Goal: Navigation & Orientation: Find specific page/section

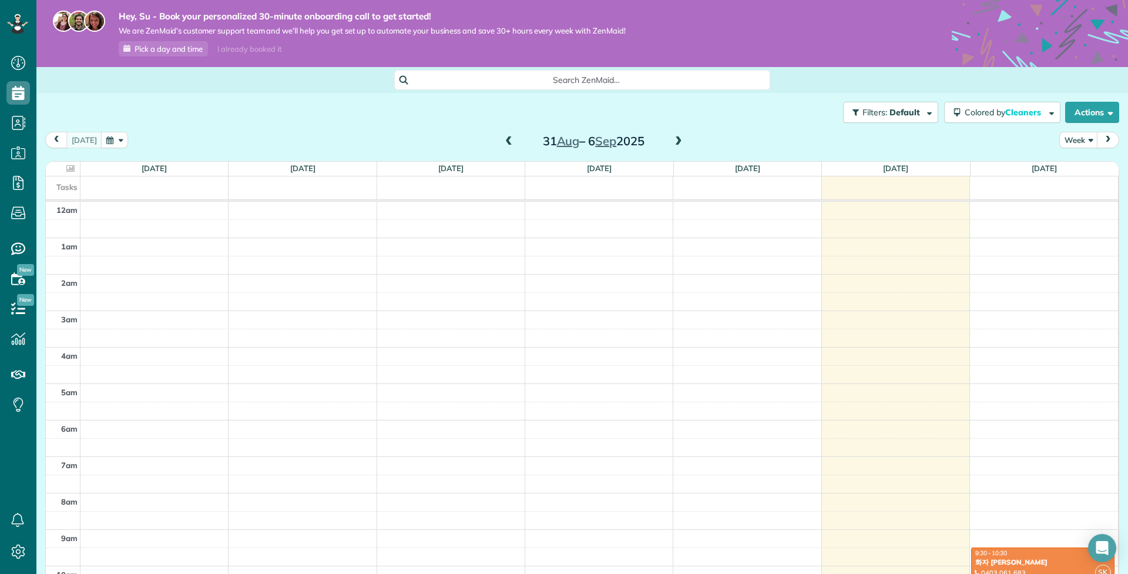
scroll to position [256, 0]
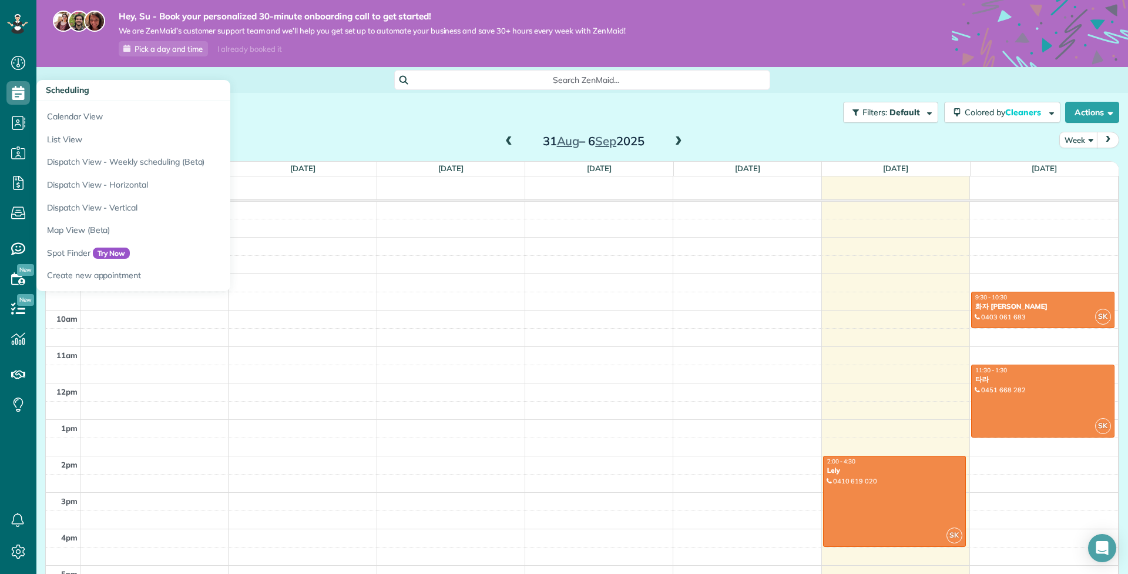
click at [19, 93] on icon at bounding box center [18, 93] width 24 height 24
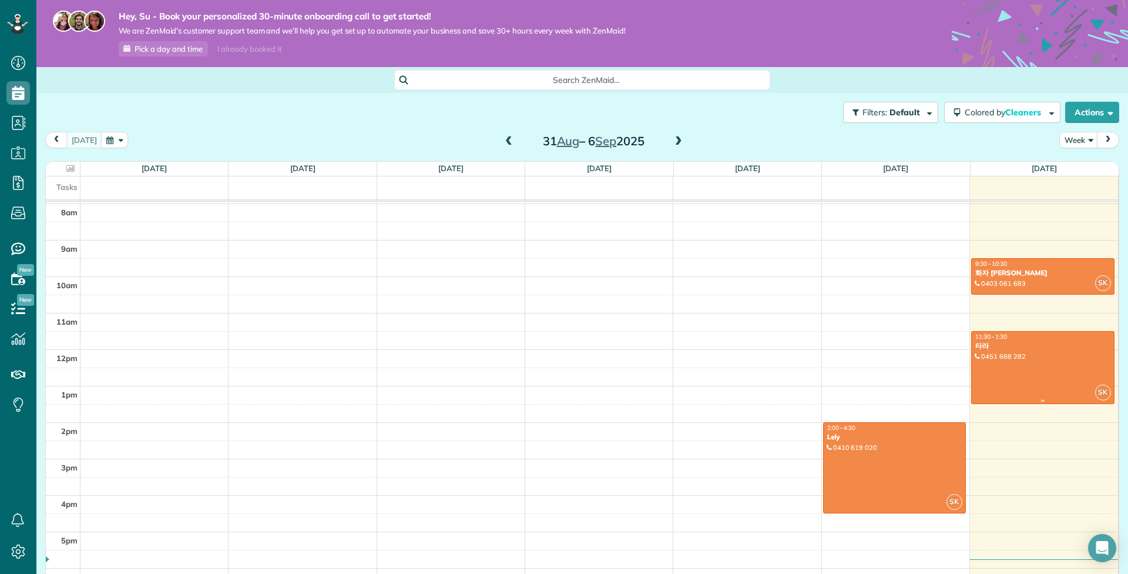
scroll to position [287, 0]
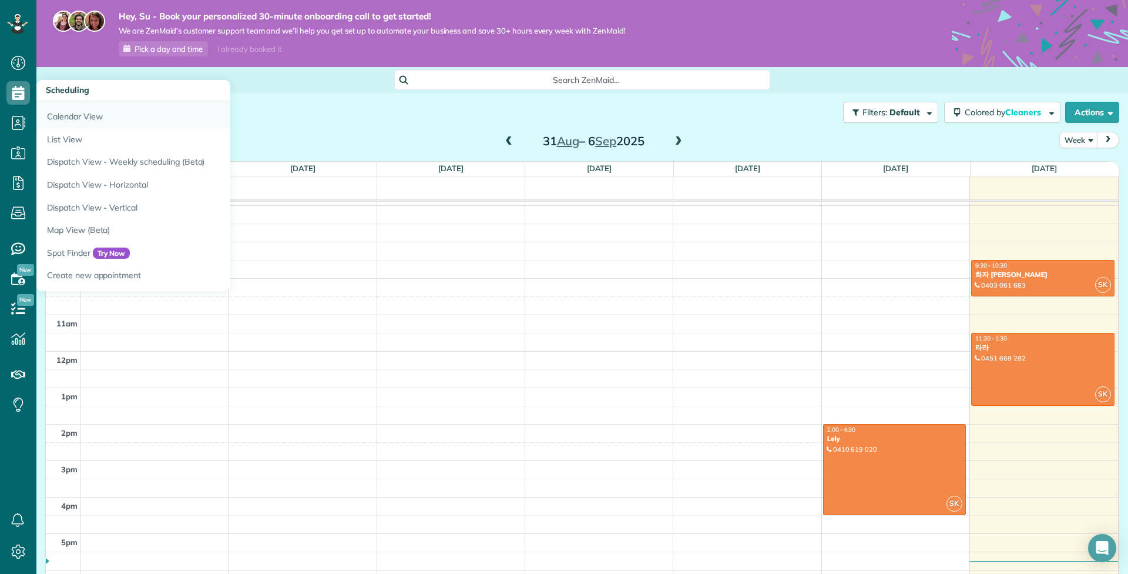
click at [73, 122] on link "Calendar View" at bounding box center [183, 114] width 294 height 27
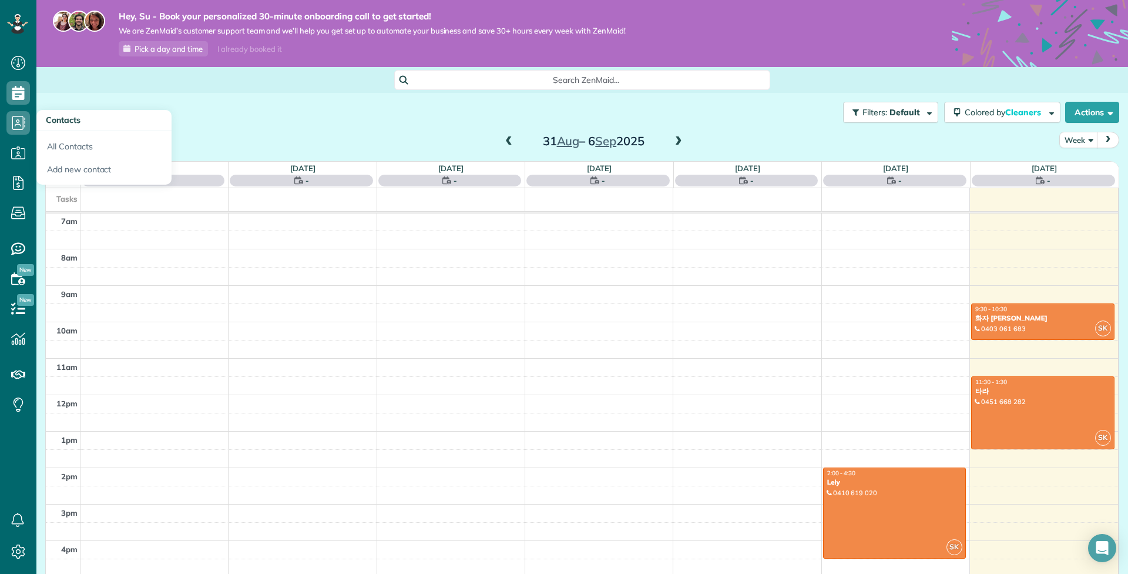
scroll to position [256, 0]
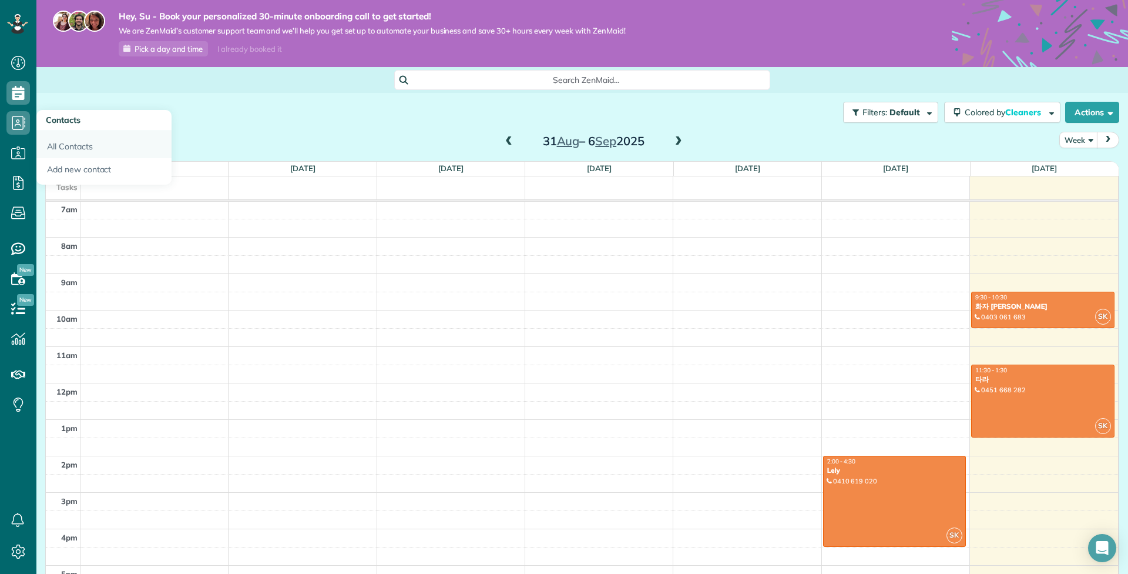
click at [88, 153] on link "All Contacts" at bounding box center [103, 144] width 135 height 27
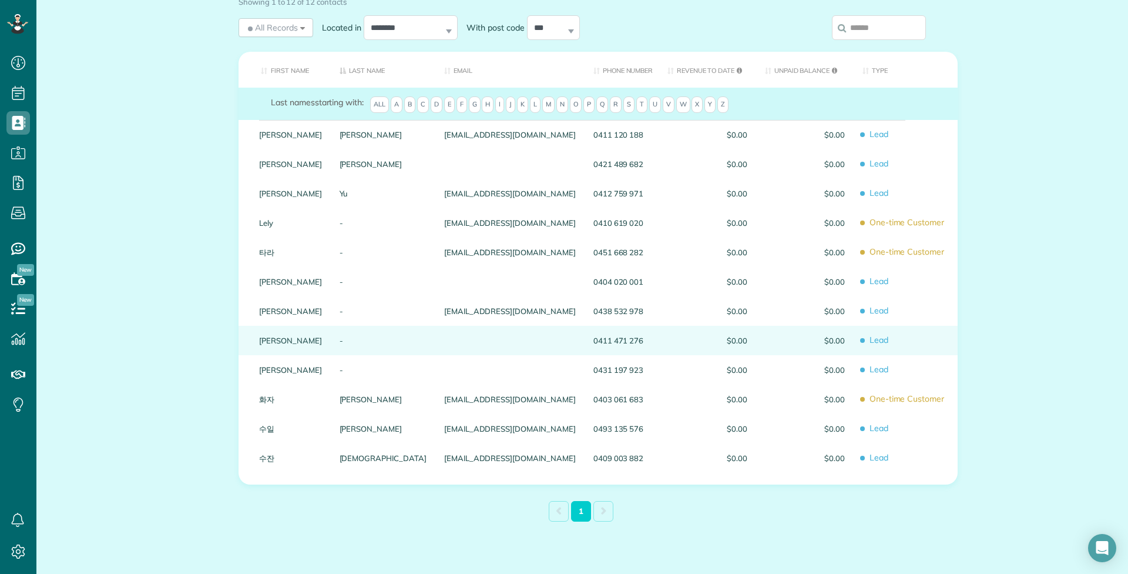
scroll to position [150, 0]
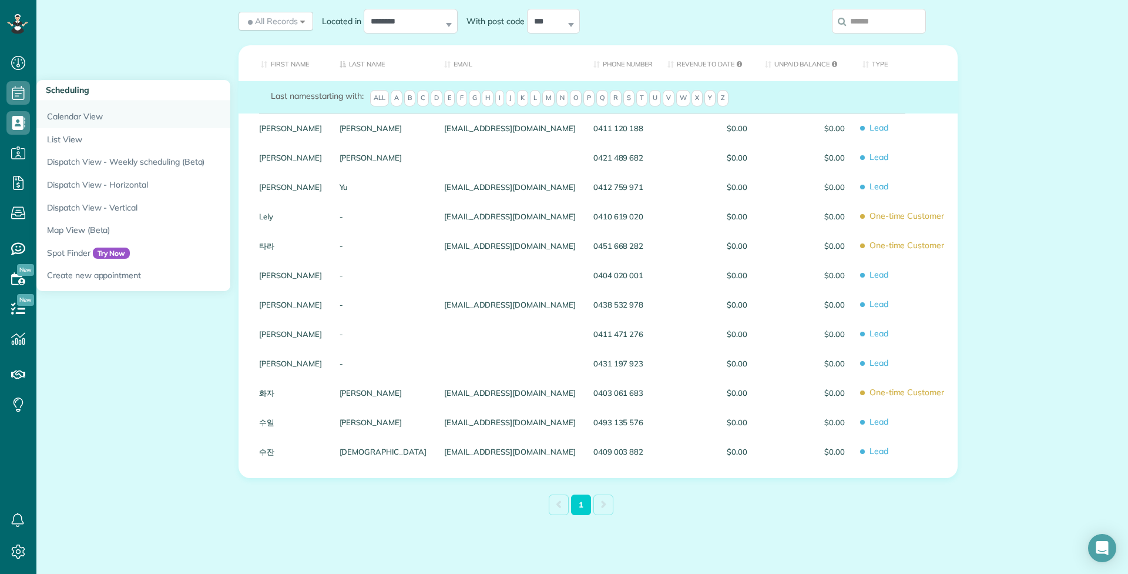
click at [87, 122] on link "Calendar View" at bounding box center [183, 114] width 294 height 27
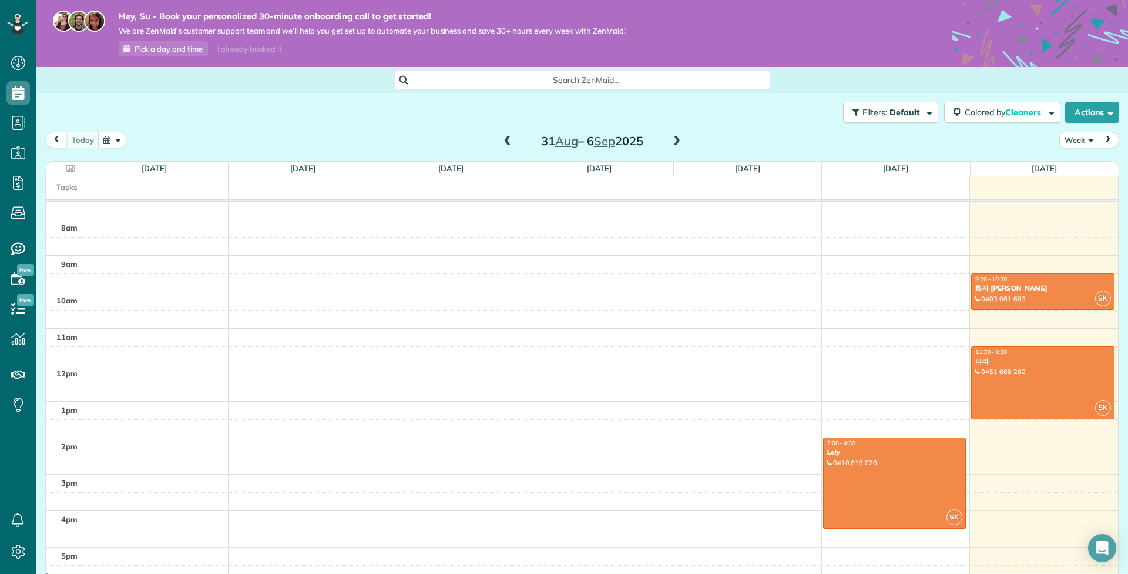
scroll to position [273, 0]
click at [1057, 283] on div "9:30 - 10:30" at bounding box center [1043, 280] width 136 height 8
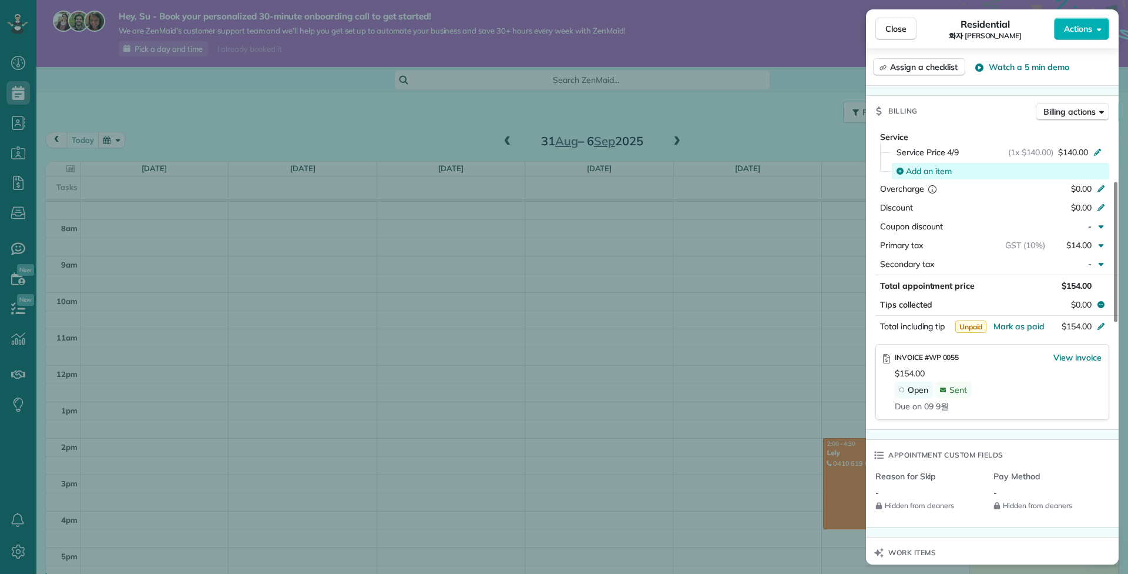
scroll to position [482, 0]
click at [1059, 115] on span "Billing actions" at bounding box center [1070, 109] width 52 height 12
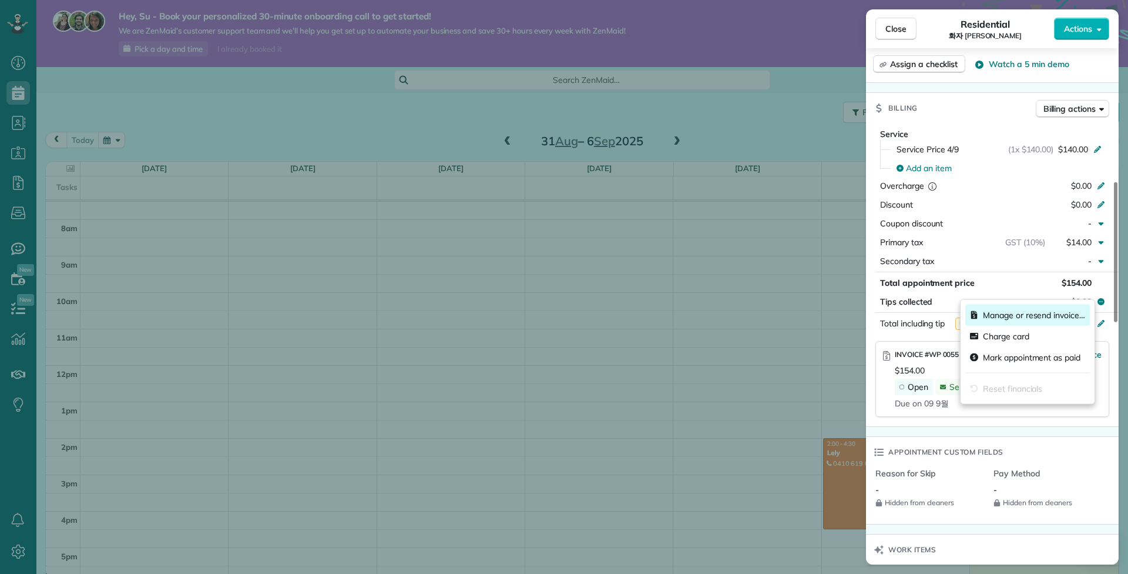
click at [1023, 321] on span "Manage or resend invoice…" at bounding box center [1034, 315] width 102 height 12
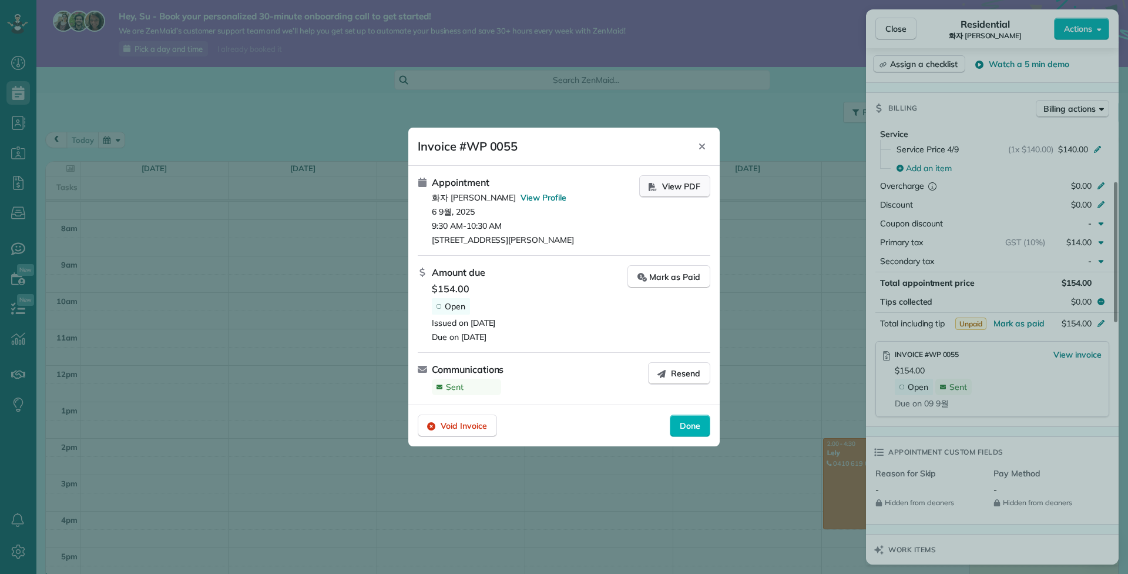
click at [676, 180] on span "View PDF" at bounding box center [681, 186] width 38 height 12
click at [702, 142] on icon "Close" at bounding box center [702, 146] width 9 height 9
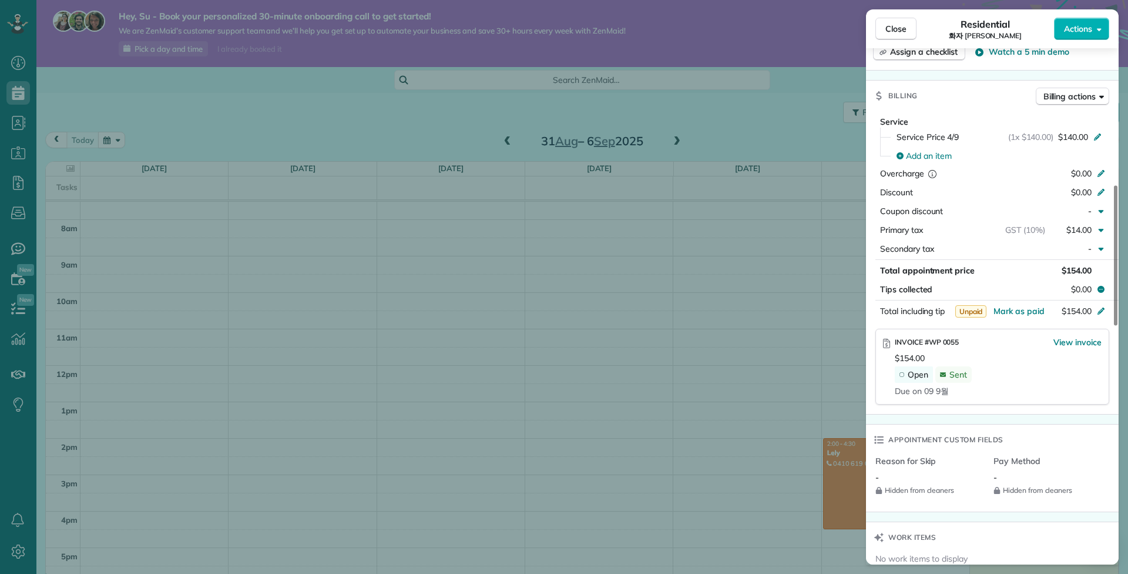
scroll to position [495, 0]
click at [1050, 102] on span "Billing actions" at bounding box center [1070, 96] width 52 height 12
click at [992, 308] on span "Manage or resend invoice…" at bounding box center [1034, 302] width 102 height 12
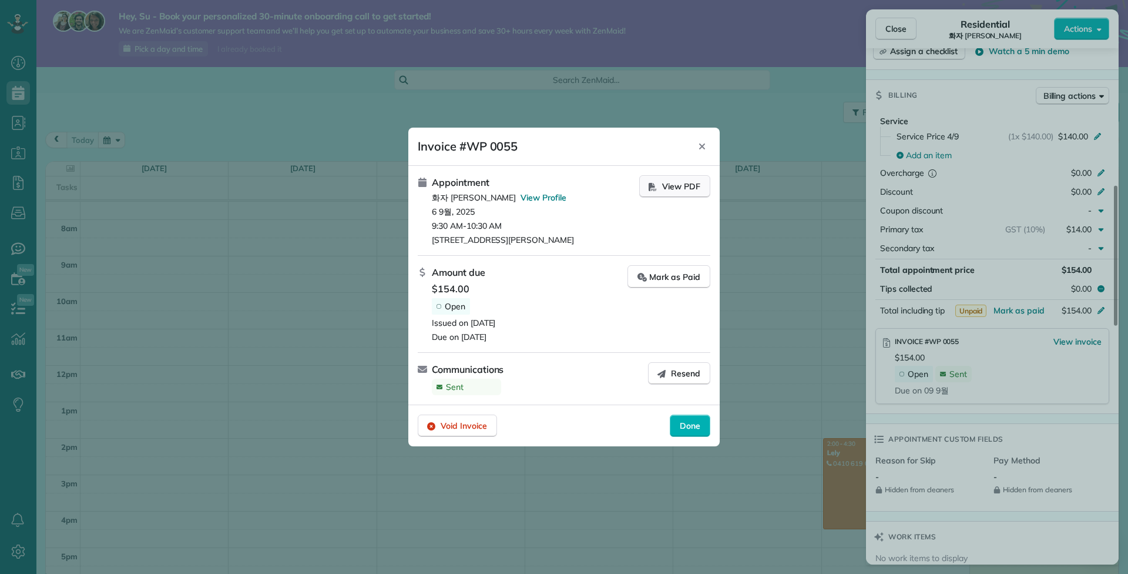
click at [662, 180] on span "View PDF" at bounding box center [681, 186] width 38 height 12
click at [704, 142] on icon "Close" at bounding box center [702, 146] width 9 height 9
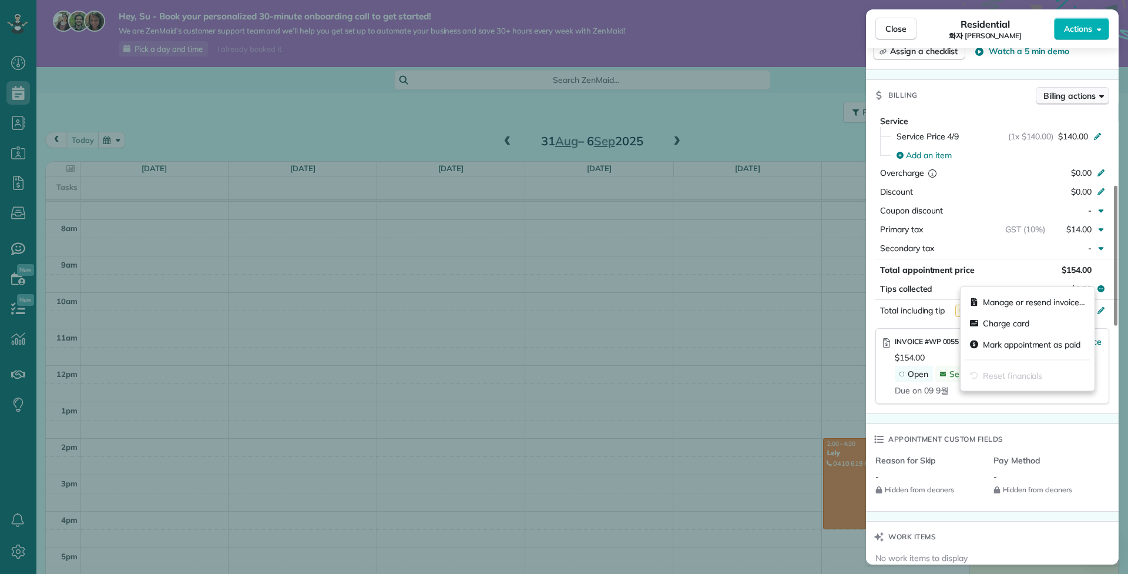
click at [1055, 102] on span "Billing actions" at bounding box center [1070, 96] width 52 height 12
click at [693, 264] on div "Close Residential 화자 박 Actions Status Active 화자 박 · Open profile MOBILE 0403 06…" at bounding box center [564, 287] width 1128 height 574
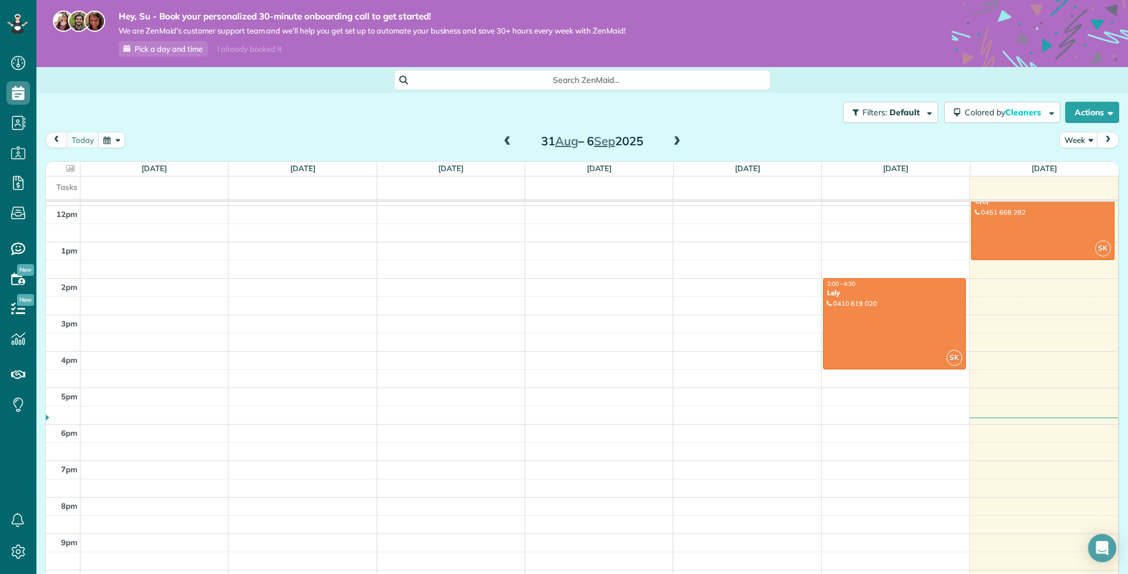
scroll to position [435, 0]
click at [1041, 257] on div at bounding box center [1043, 221] width 142 height 72
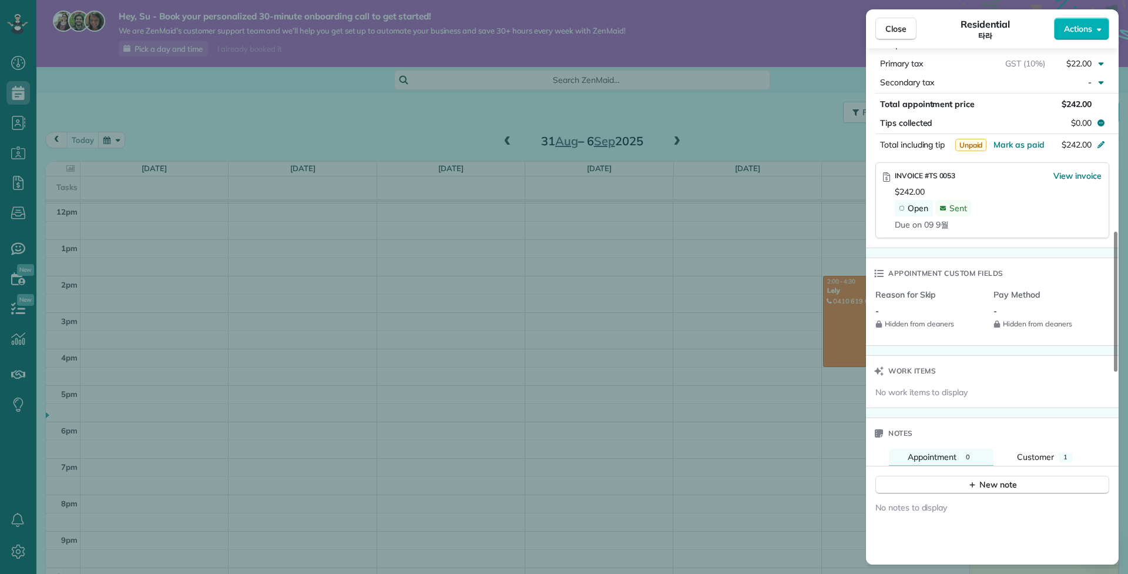
scroll to position [662, 0]
click at [665, 303] on div "Close Residential 타라 Actions Status Active 타라 · Open profile MOBILE 0451 668 28…" at bounding box center [564, 287] width 1128 height 574
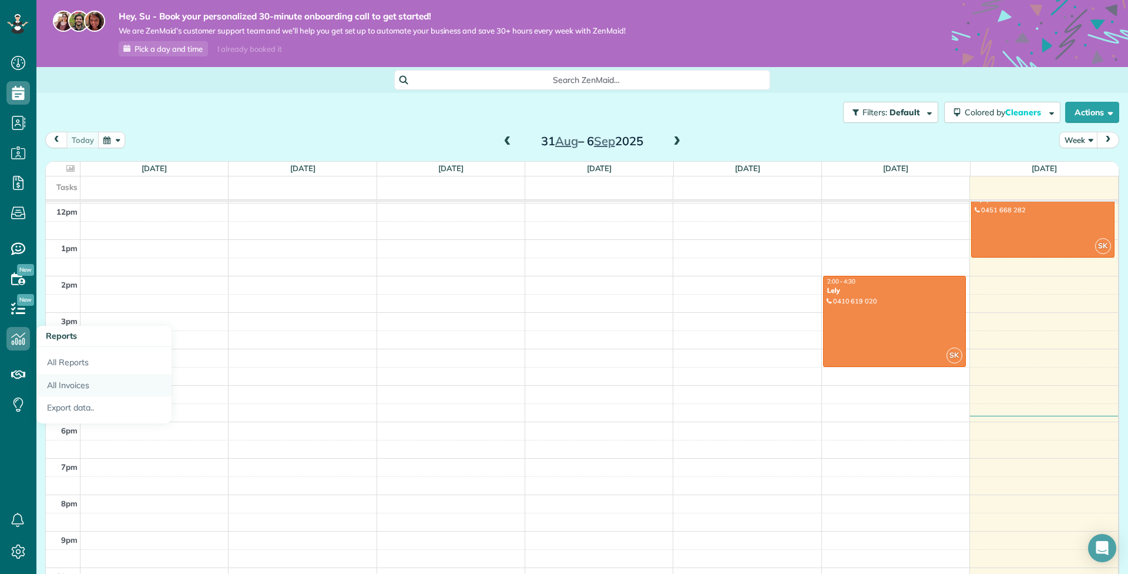
click at [86, 391] on link "All Invoices" at bounding box center [103, 385] width 135 height 23
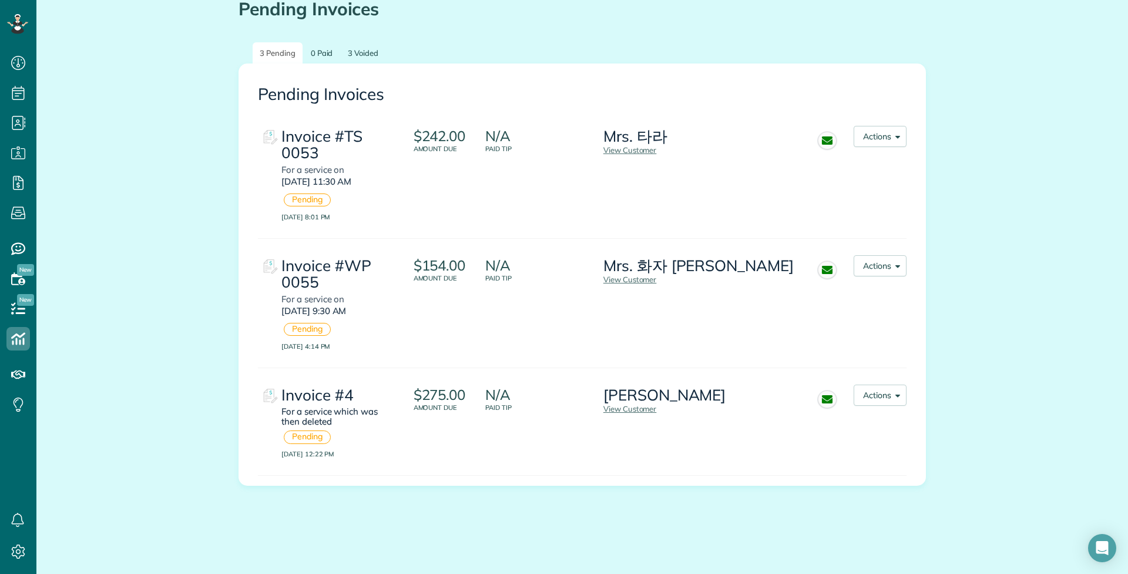
scroll to position [170, 0]
click at [893, 398] on span "button" at bounding box center [895, 394] width 9 height 9
click at [292, 404] on div "Invoice #4" at bounding box center [337, 395] width 112 height 17
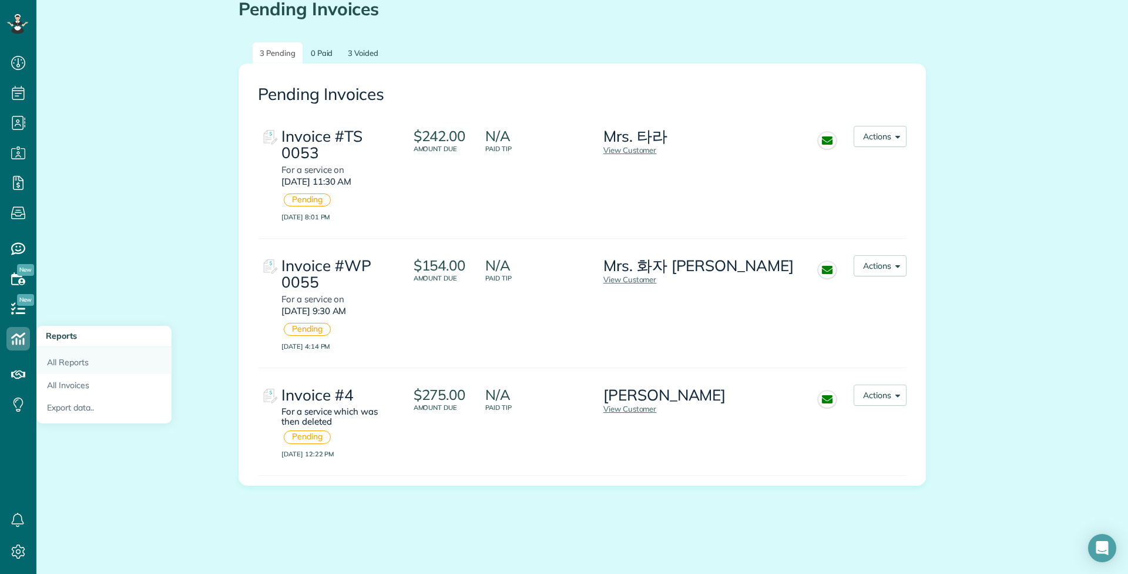
click at [83, 367] on link "All Reports" at bounding box center [103, 360] width 135 height 27
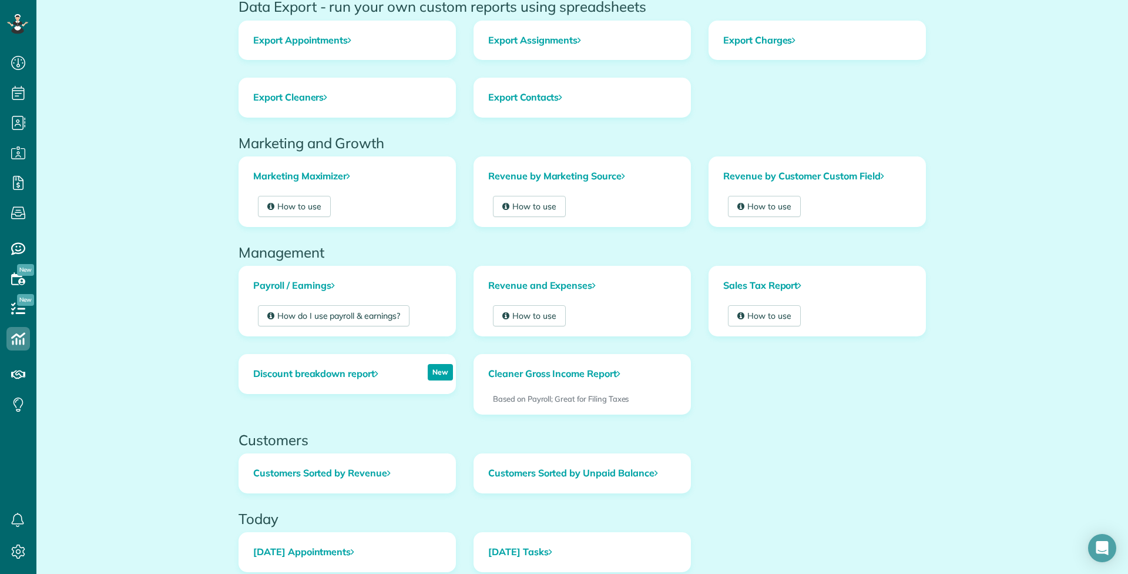
scroll to position [150, 0]
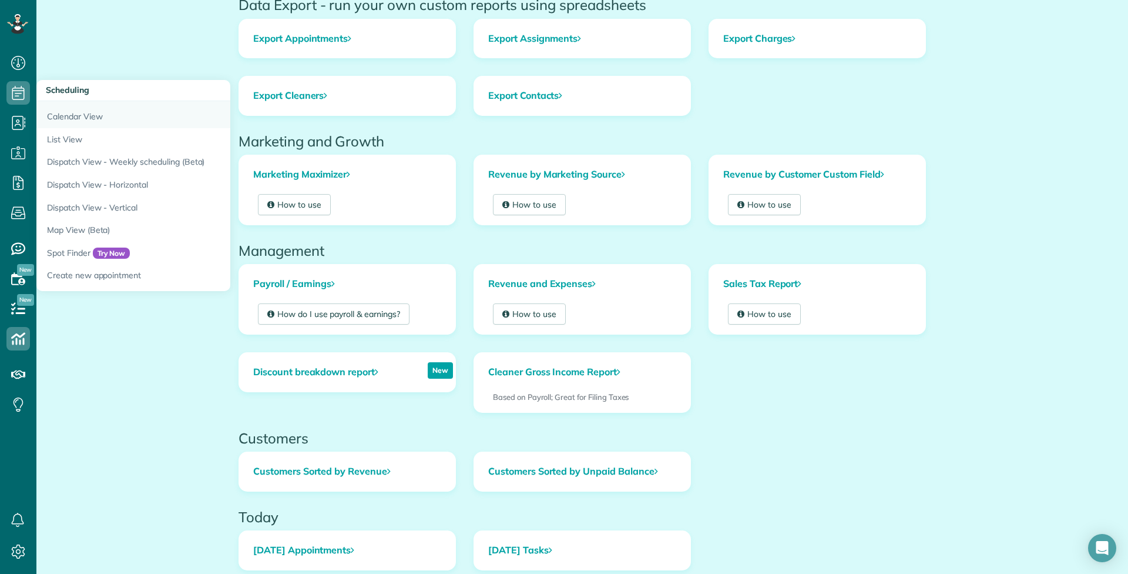
click at [86, 123] on link "Calendar View" at bounding box center [183, 114] width 294 height 27
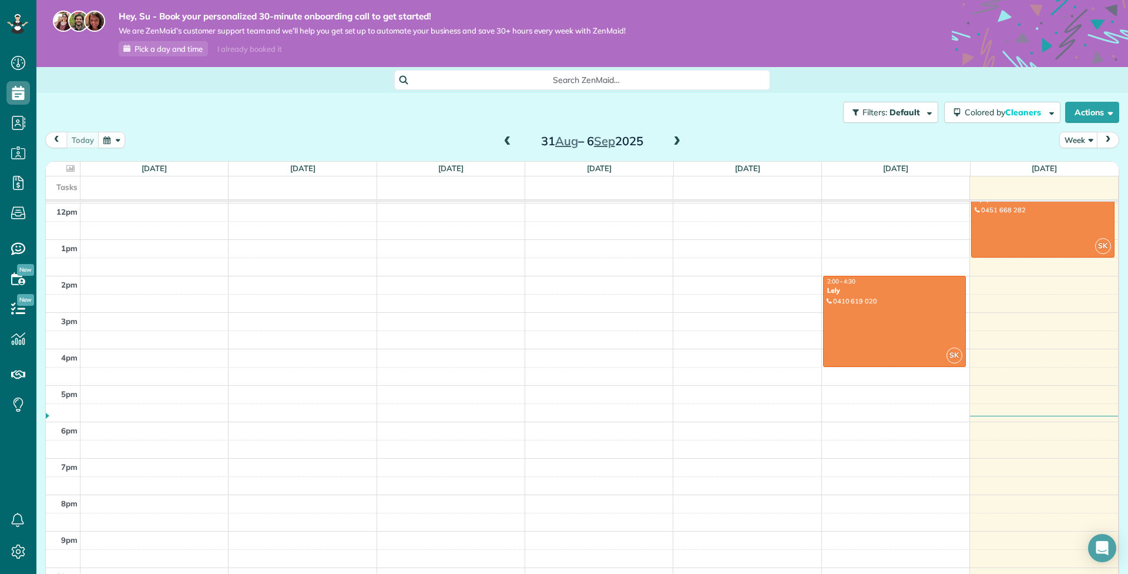
scroll to position [440, 0]
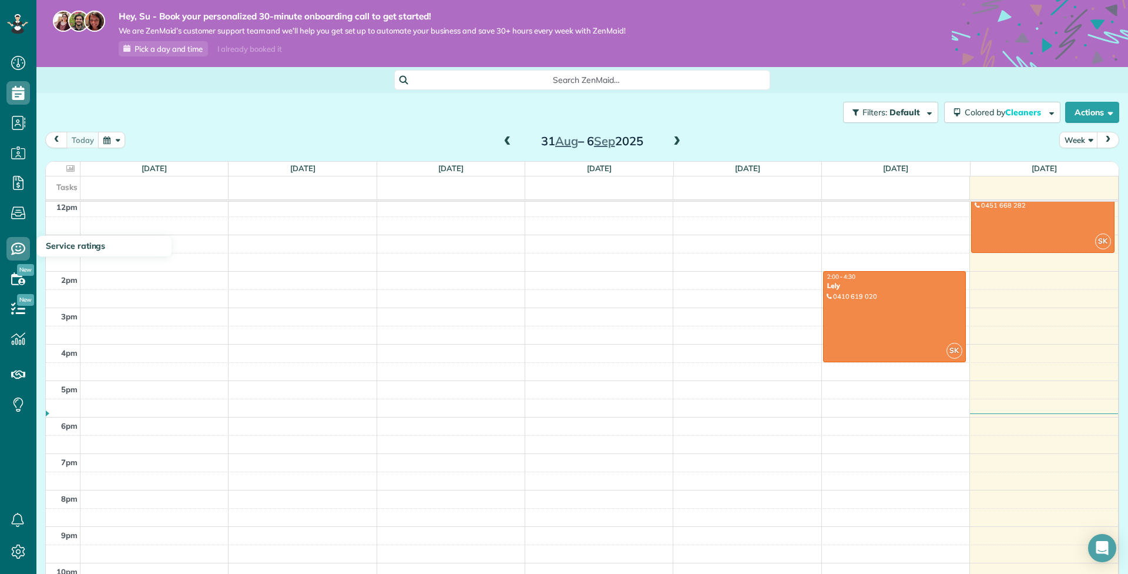
click at [11, 249] on icon at bounding box center [18, 249] width 24 height 24
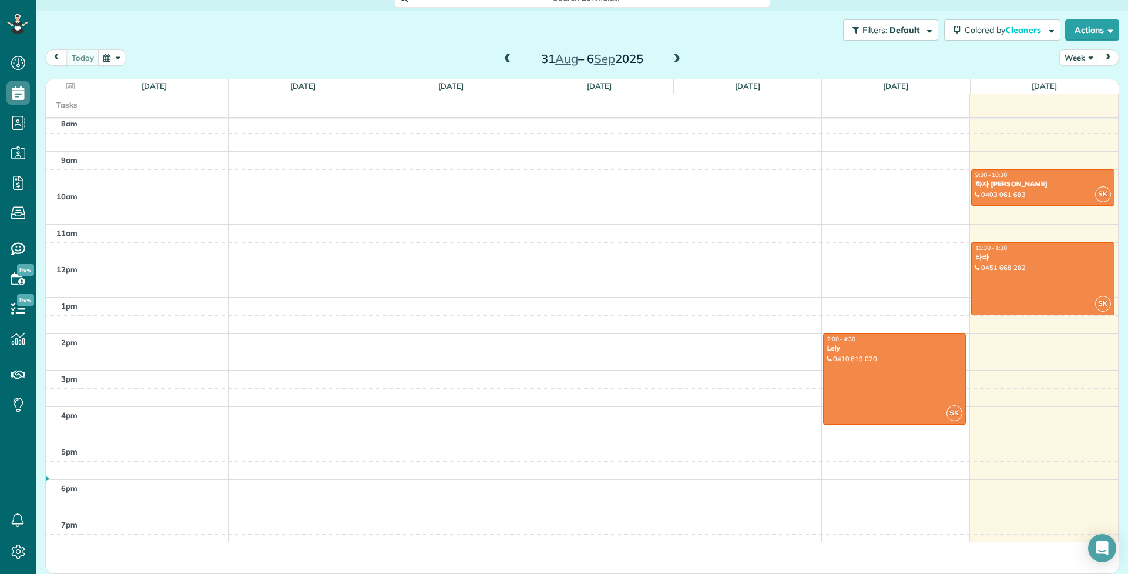
scroll to position [95, 0]
click at [71, 177] on link "All Cleaners" at bounding box center [103, 174] width 135 height 27
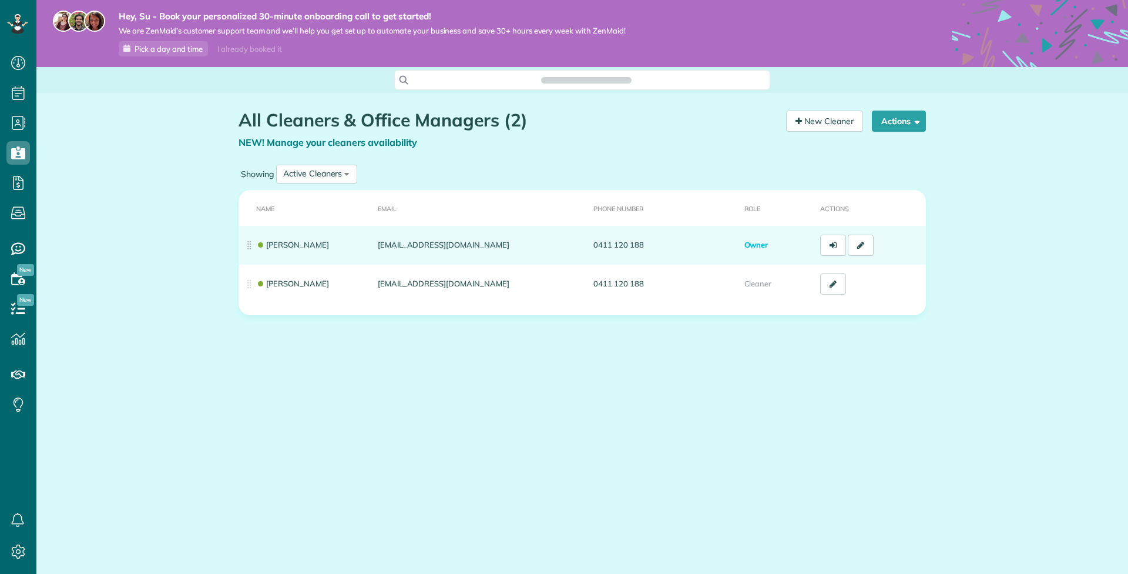
scroll to position [574, 36]
